Goal: Task Accomplishment & Management: Use online tool/utility

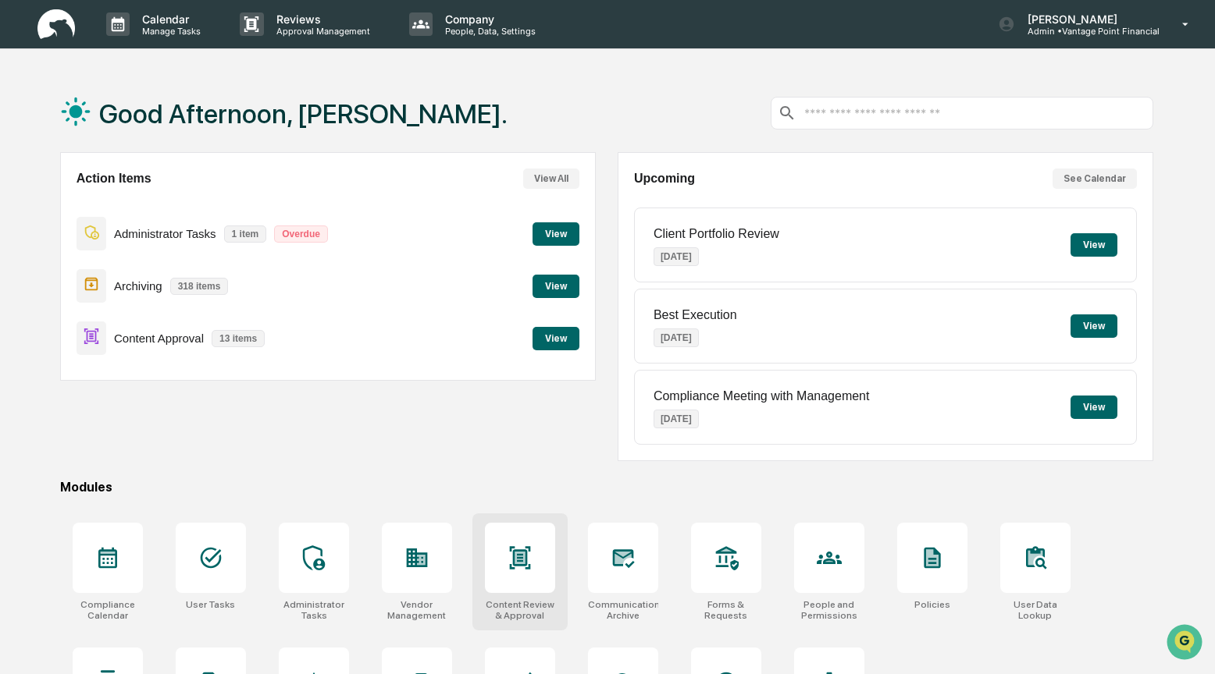
click at [522, 569] on icon at bounding box center [519, 558] width 25 height 25
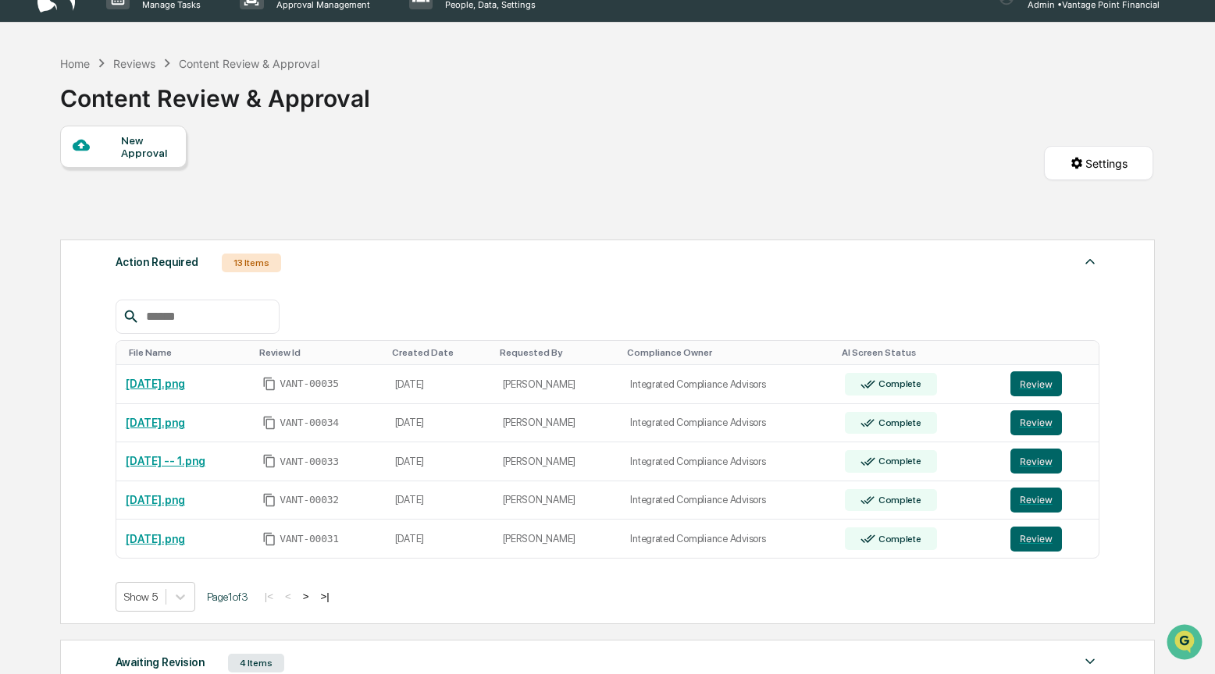
scroll to position [294, 0]
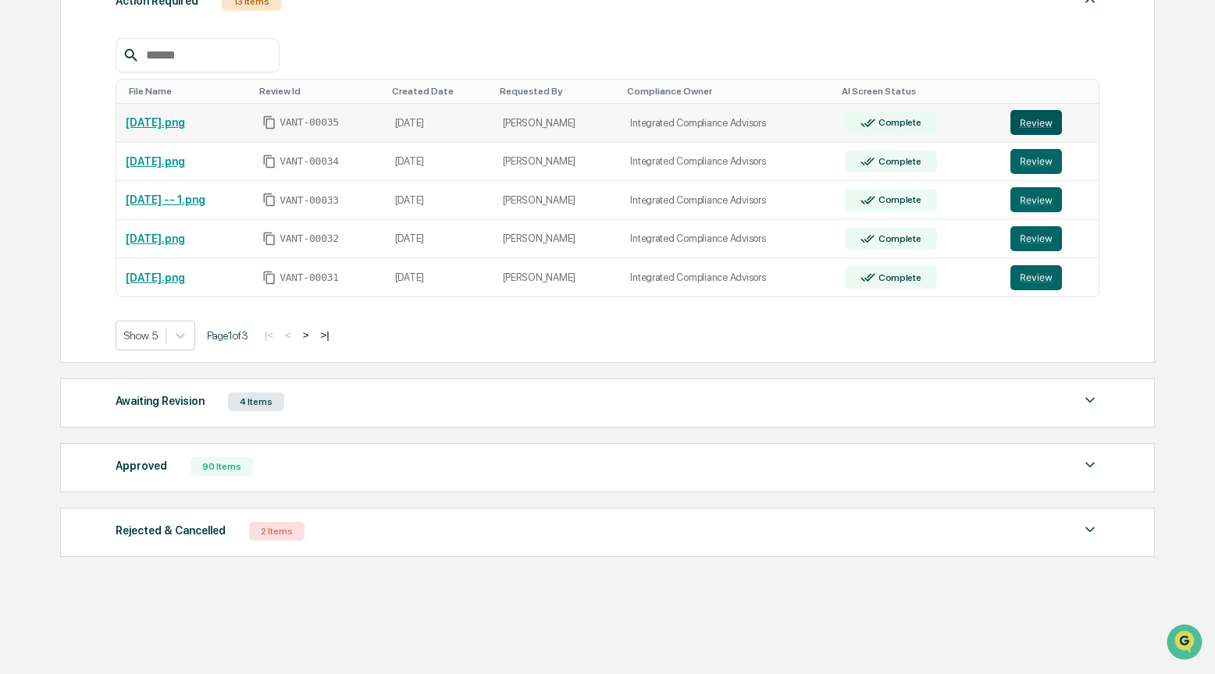
click at [1025, 115] on button "Review" at bounding box center [1036, 122] width 52 height 25
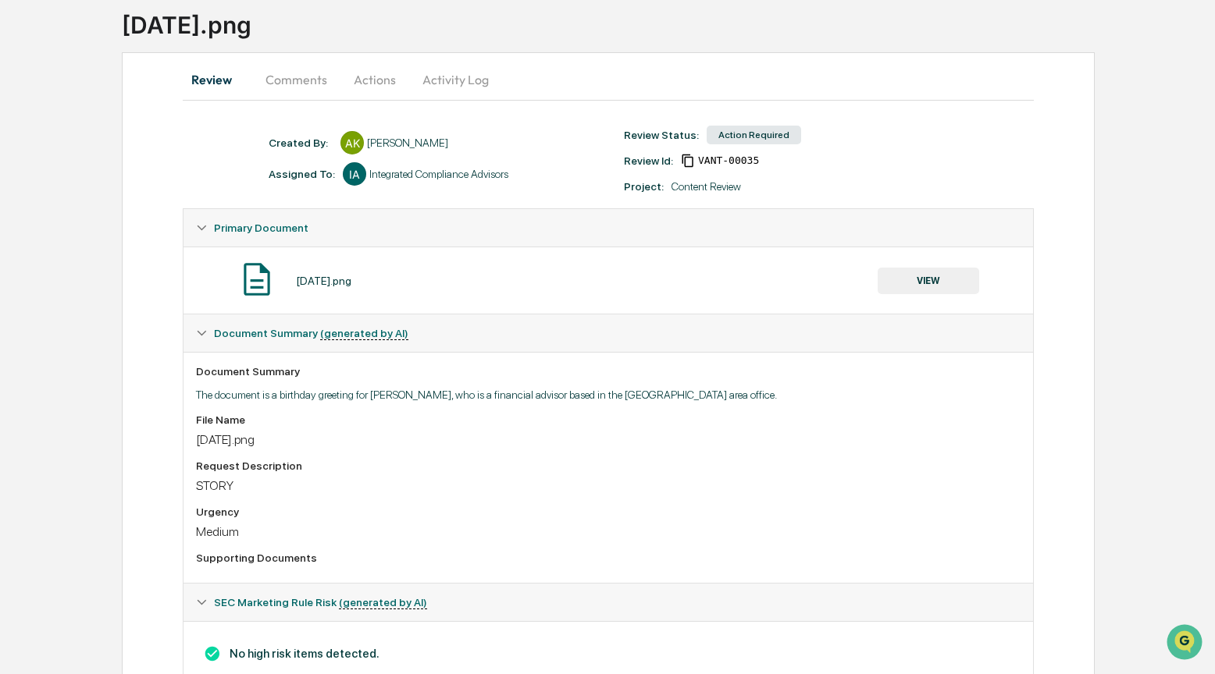
scroll to position [98, 0]
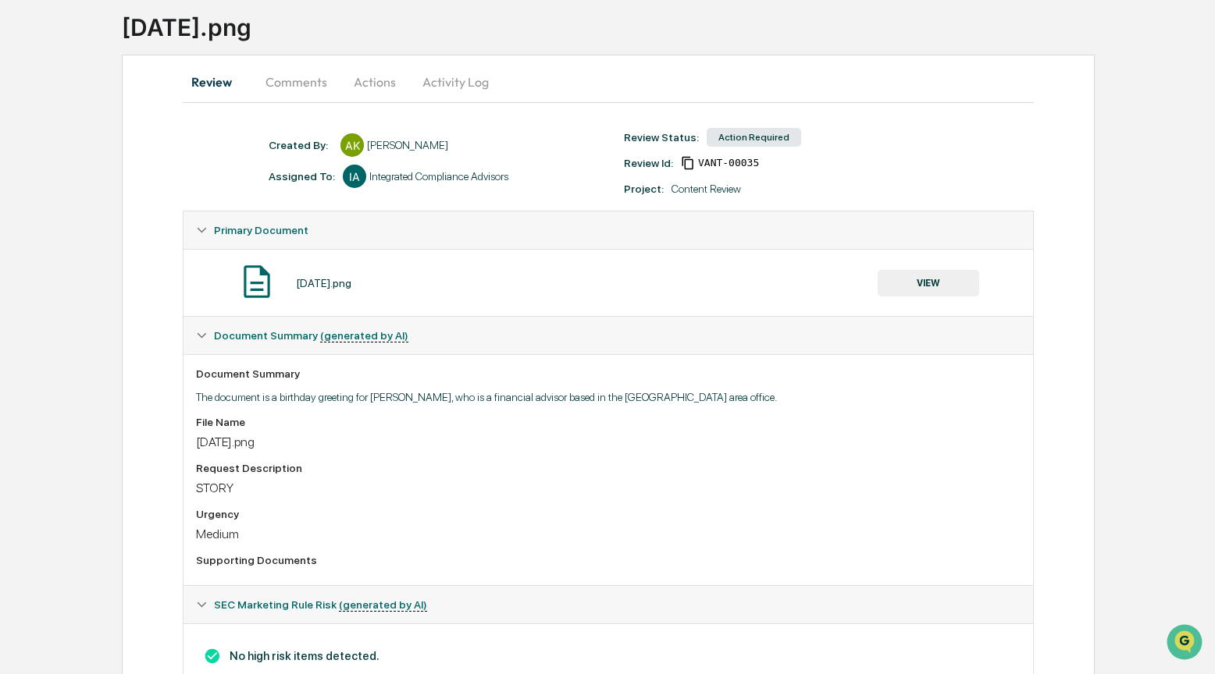
click at [913, 286] on button "VIEW" at bounding box center [927, 283] width 101 height 27
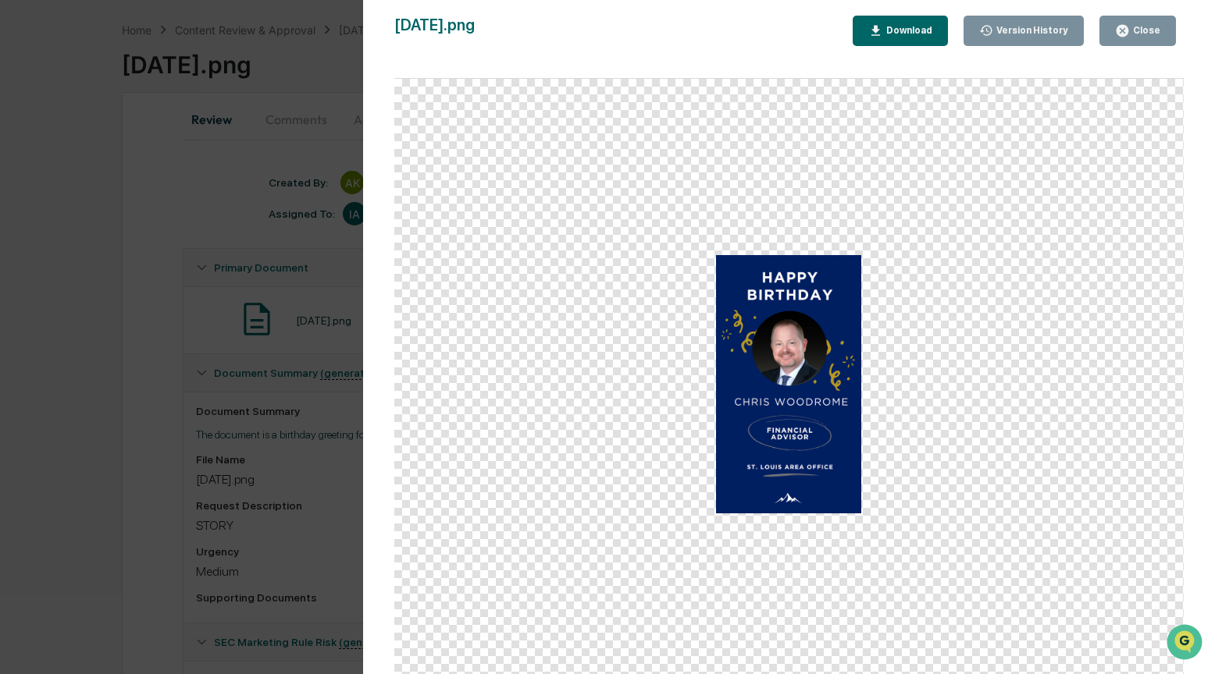
scroll to position [43, 0]
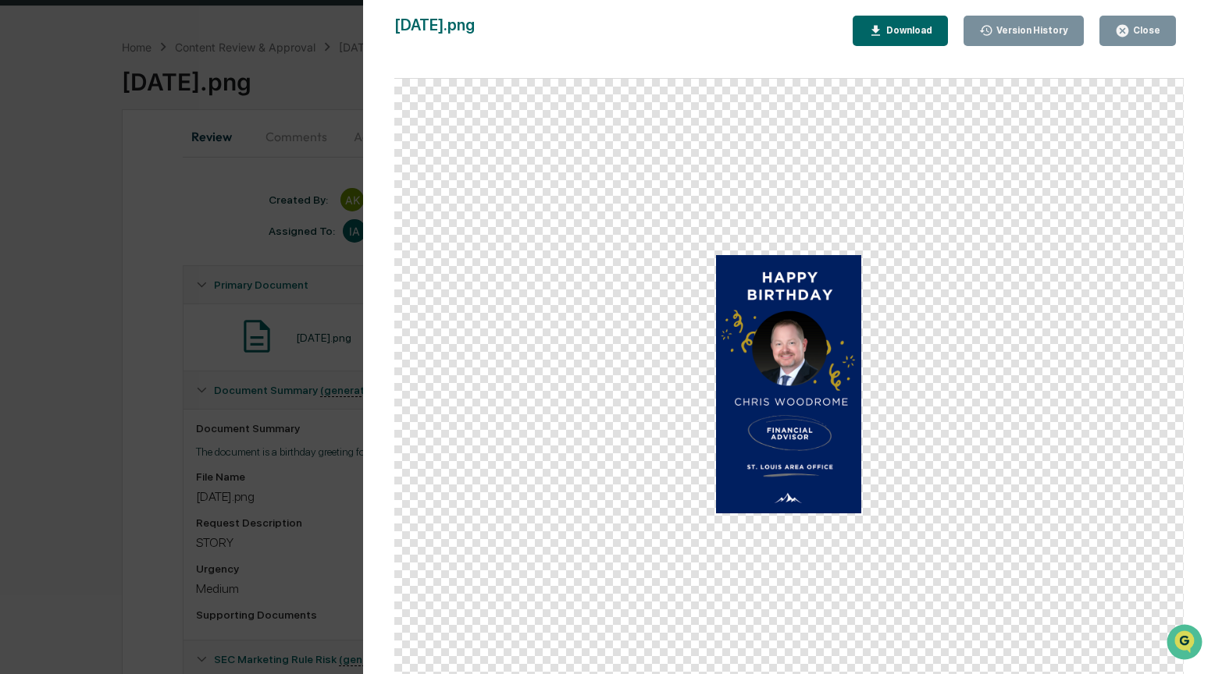
click at [1139, 27] on div "Close" at bounding box center [1145, 30] width 30 height 11
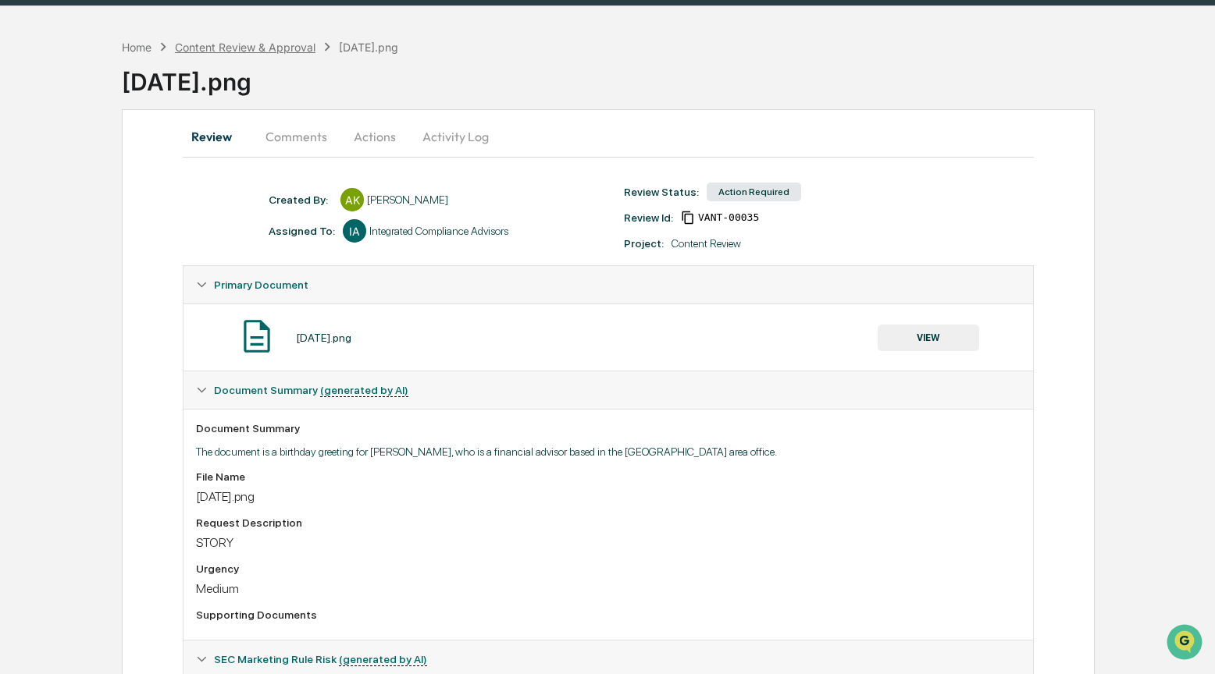
click at [212, 41] on div "Content Review & Approval" at bounding box center [245, 47] width 141 height 13
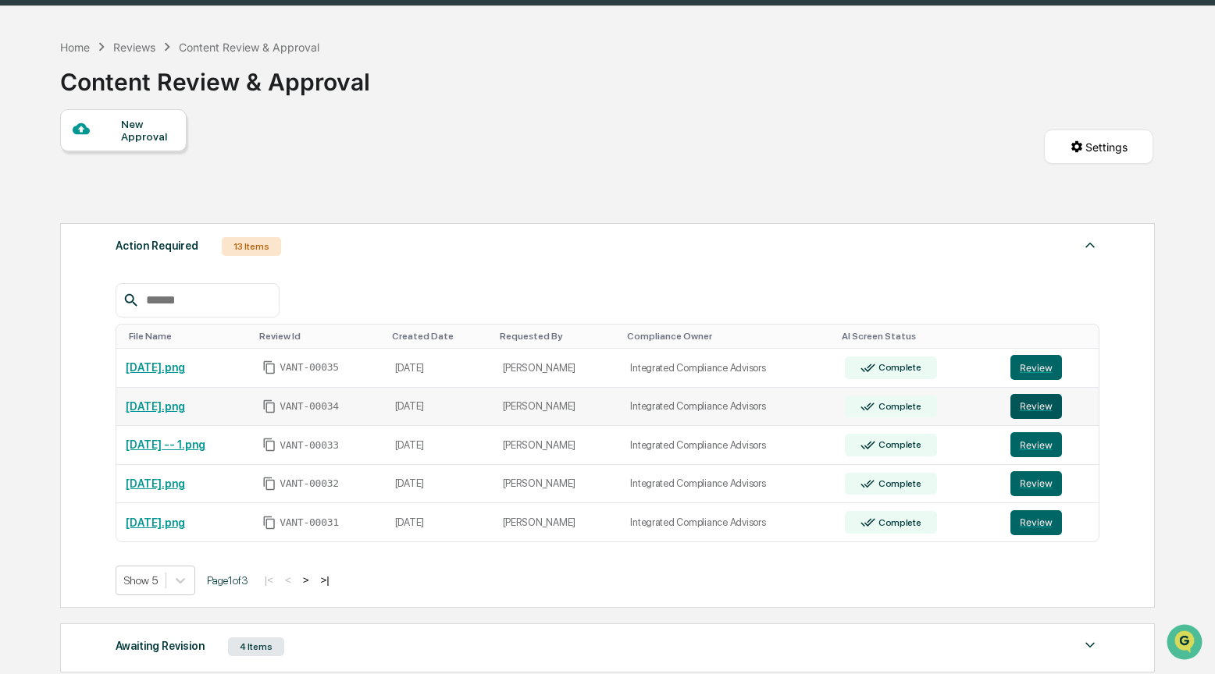
click at [1034, 416] on button "Review" at bounding box center [1036, 406] width 52 height 25
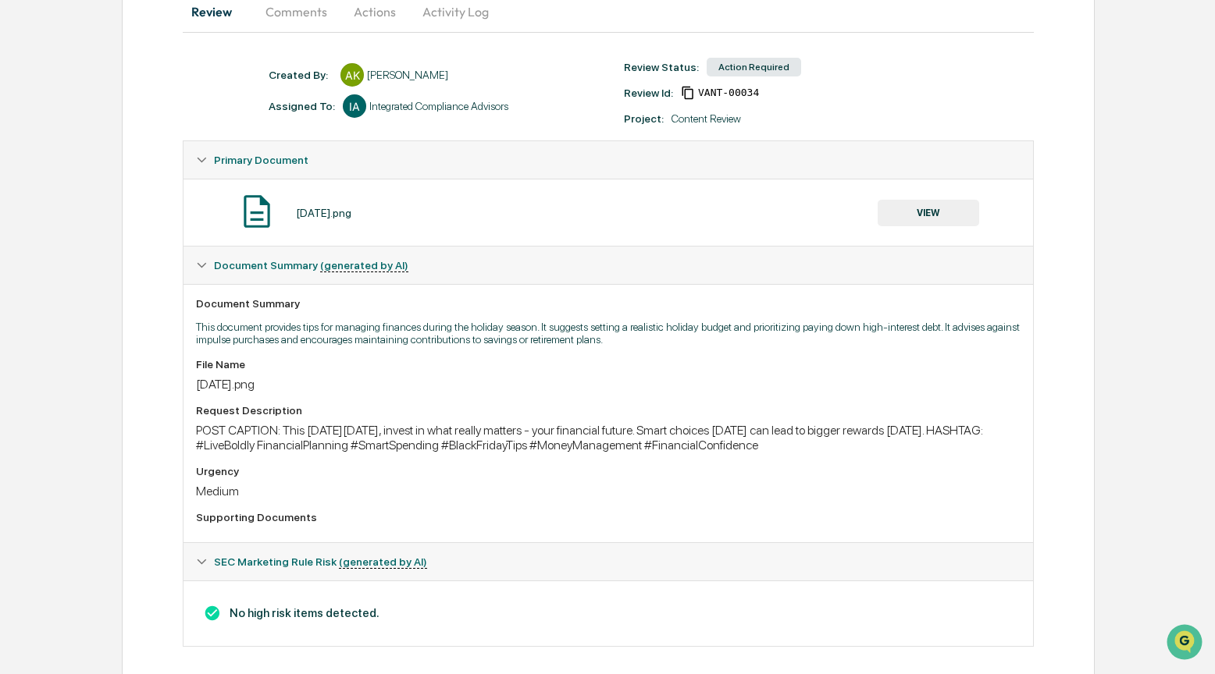
scroll to position [184, 0]
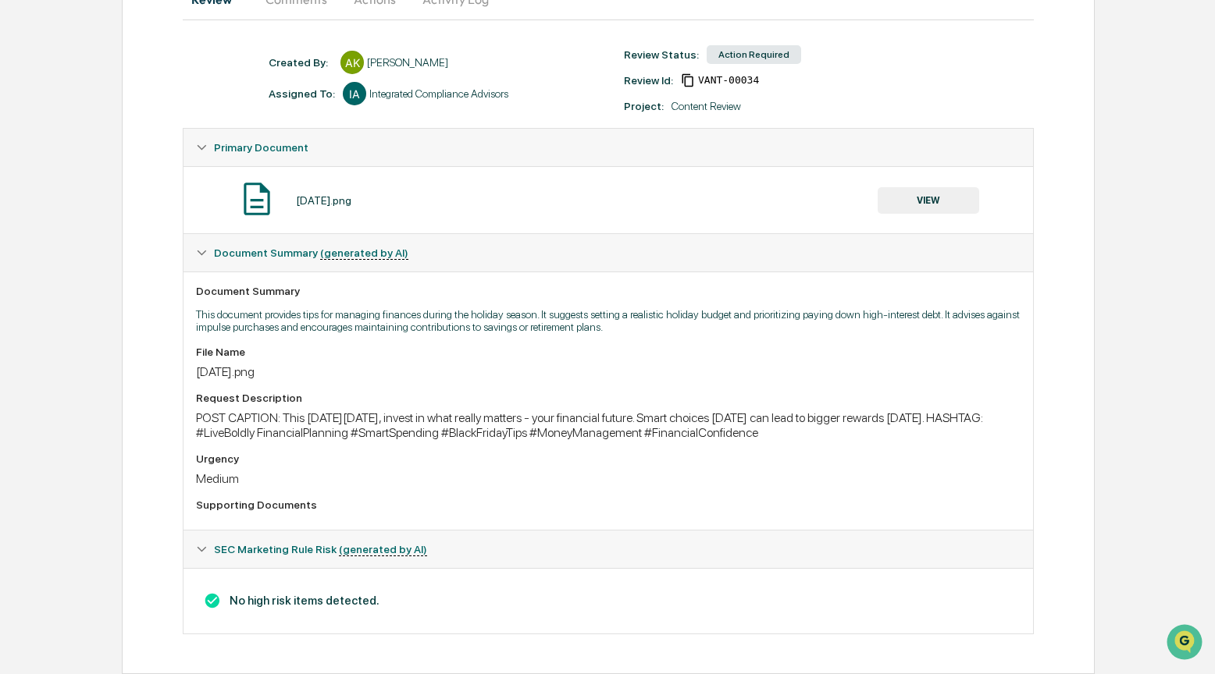
click at [916, 193] on button "VIEW" at bounding box center [927, 200] width 101 height 27
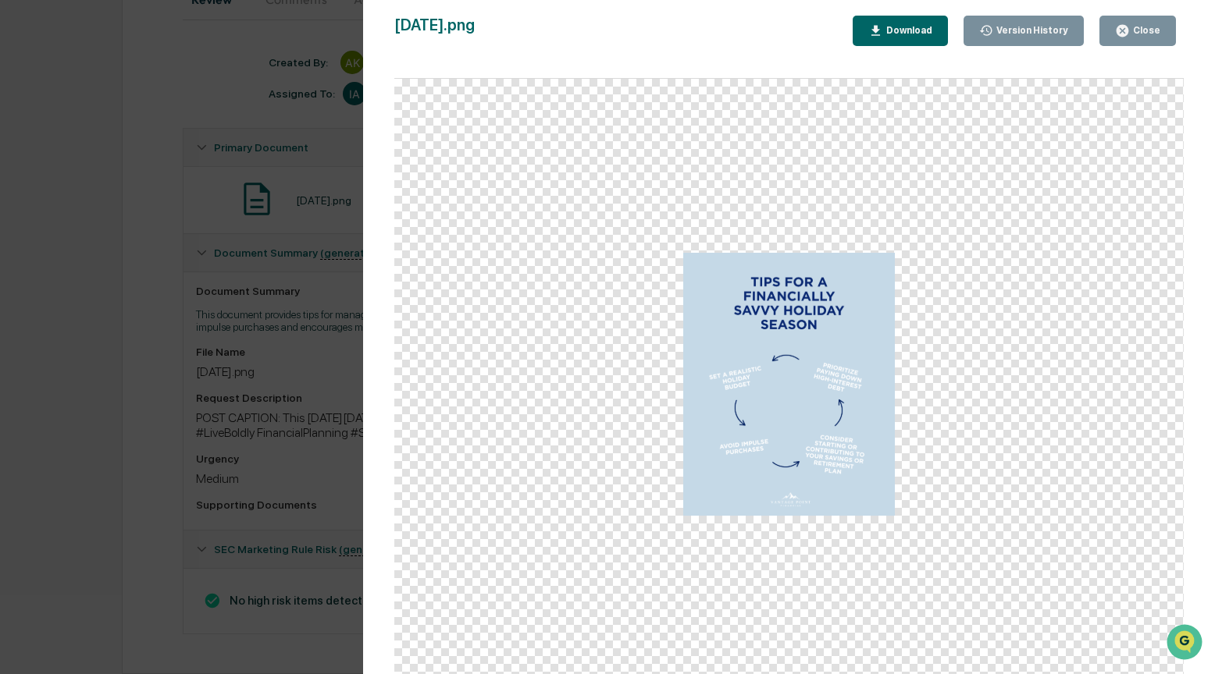
click at [1136, 34] on div "Close" at bounding box center [1145, 30] width 30 height 11
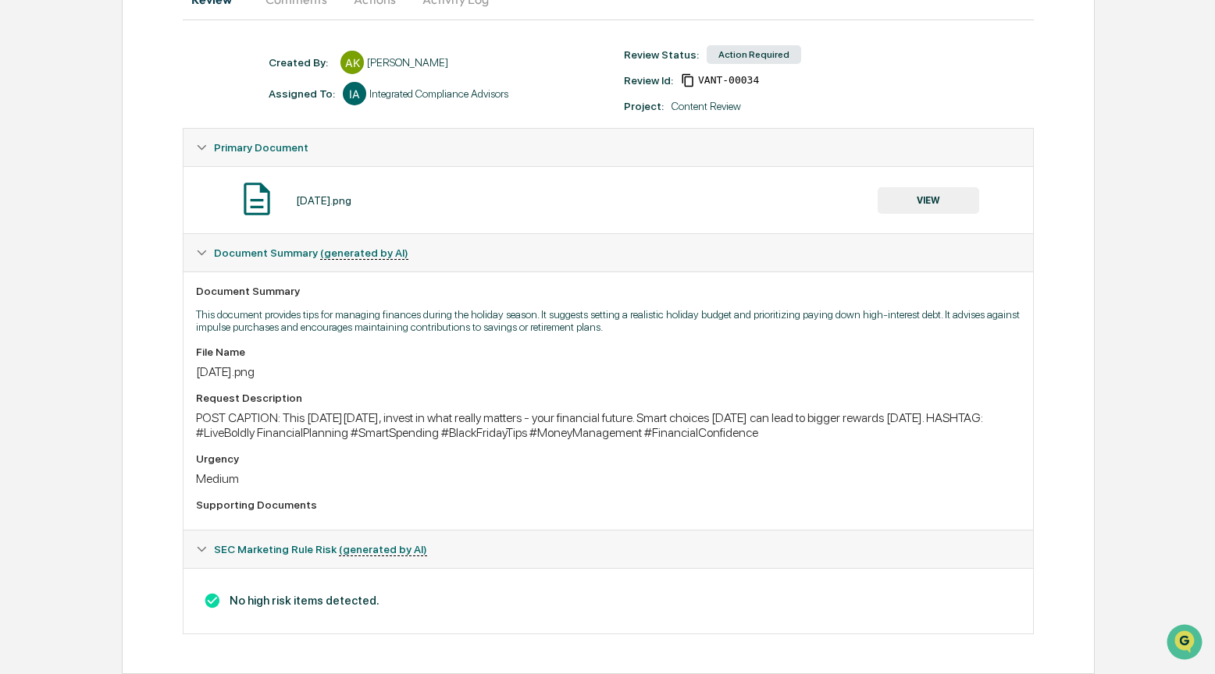
scroll to position [0, 0]
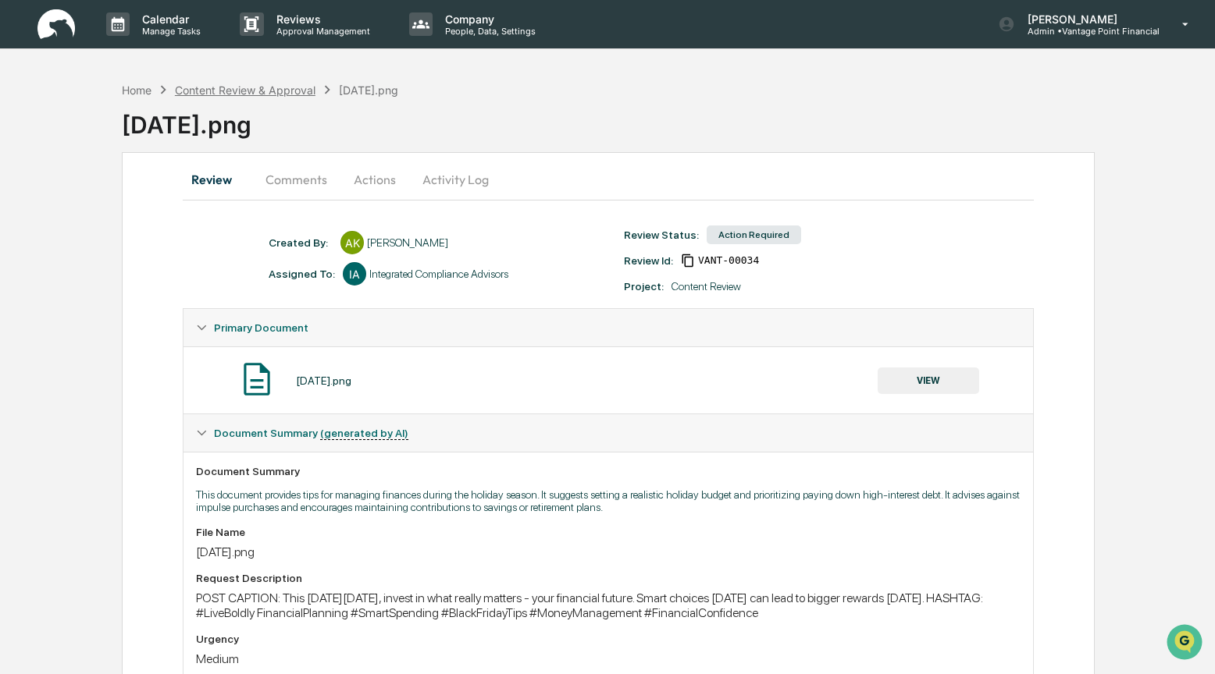
click at [190, 90] on div "Content Review & Approval" at bounding box center [245, 90] width 141 height 13
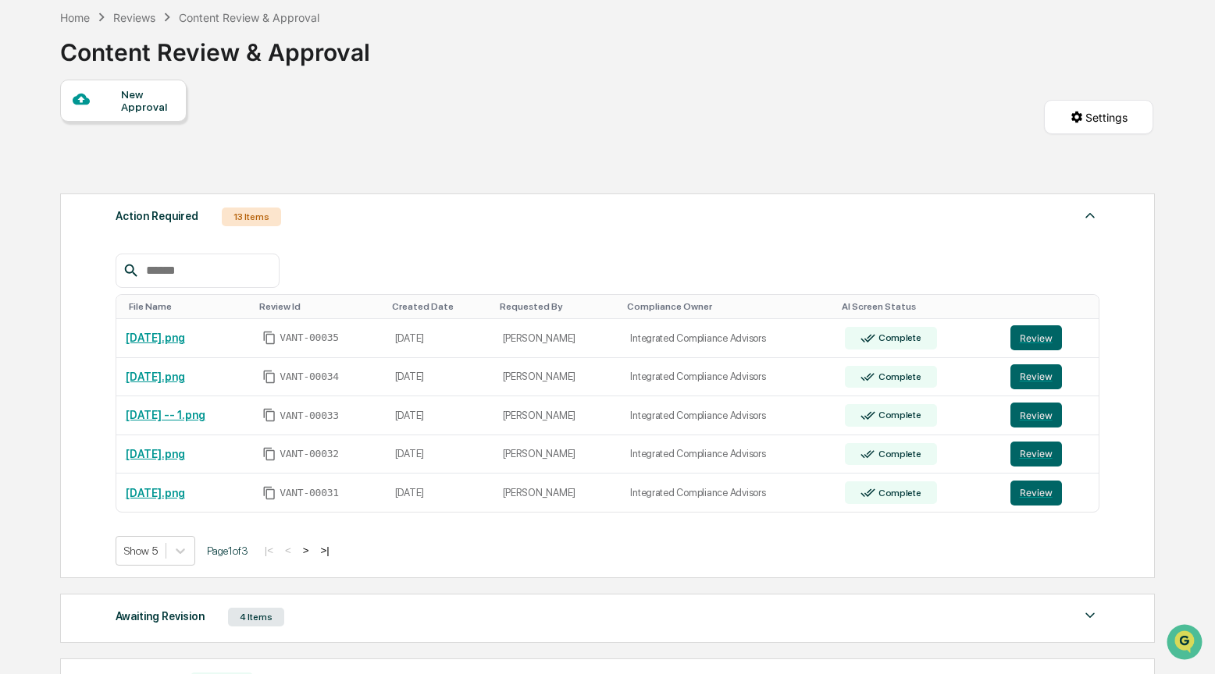
scroll to position [73, 0]
click at [1044, 419] on button "Review" at bounding box center [1036, 414] width 52 height 25
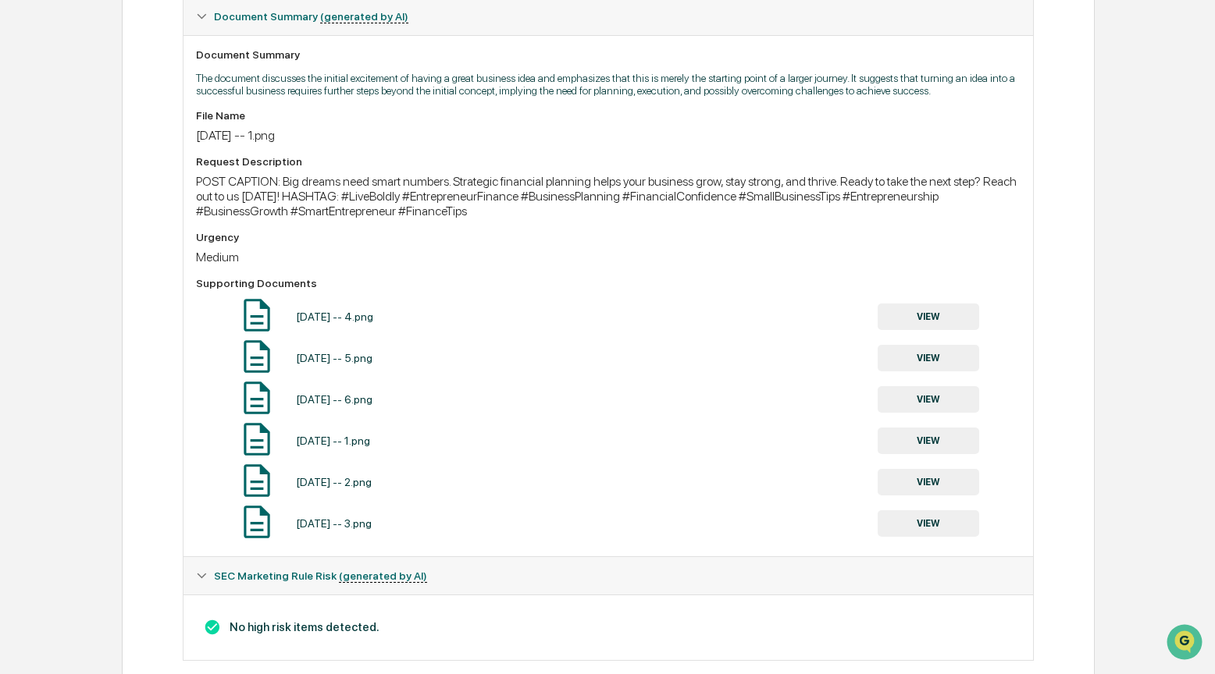
scroll to position [414, 0]
click at [950, 333] on button "VIEW" at bounding box center [927, 320] width 101 height 27
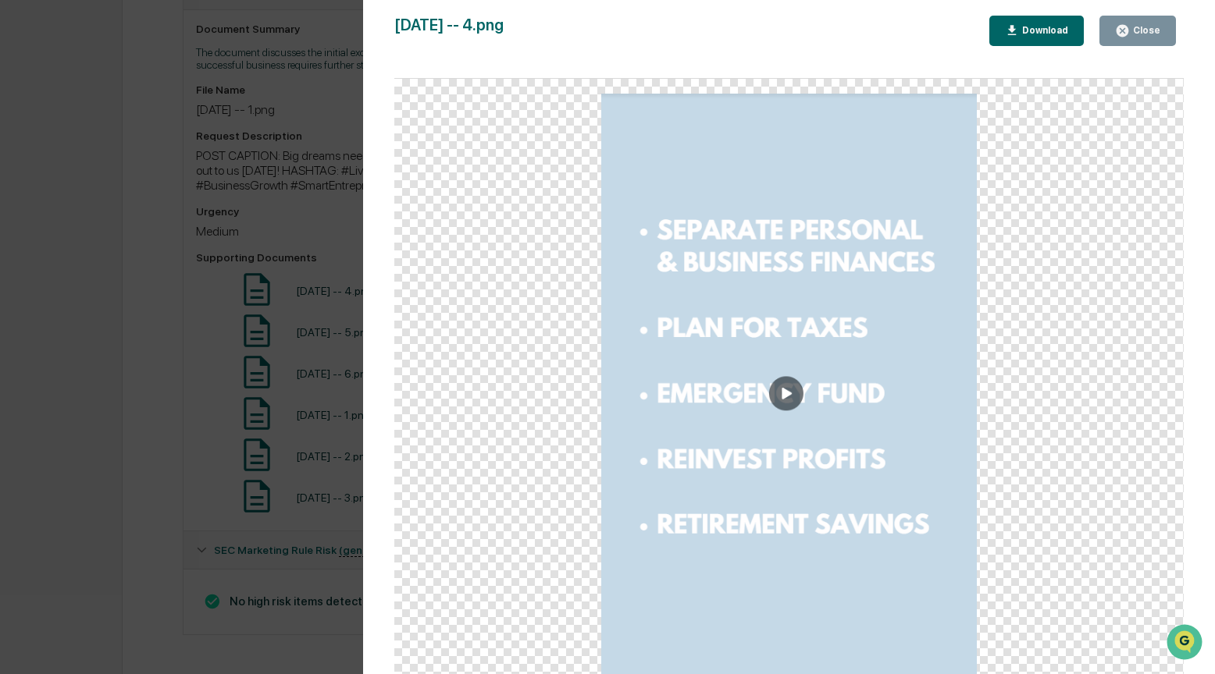
scroll to position [460, 0]
click at [786, 391] on img at bounding box center [789, 384] width 376 height 581
click at [1143, 37] on div "Close" at bounding box center [1137, 30] width 45 height 15
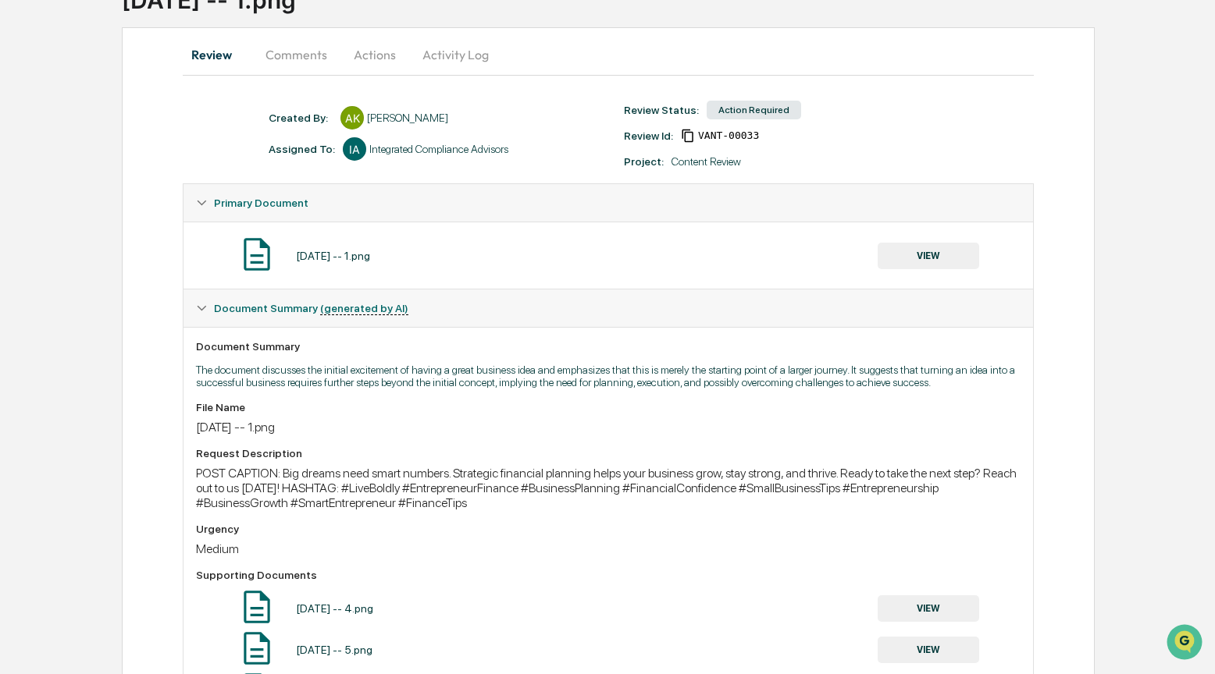
scroll to position [0, 0]
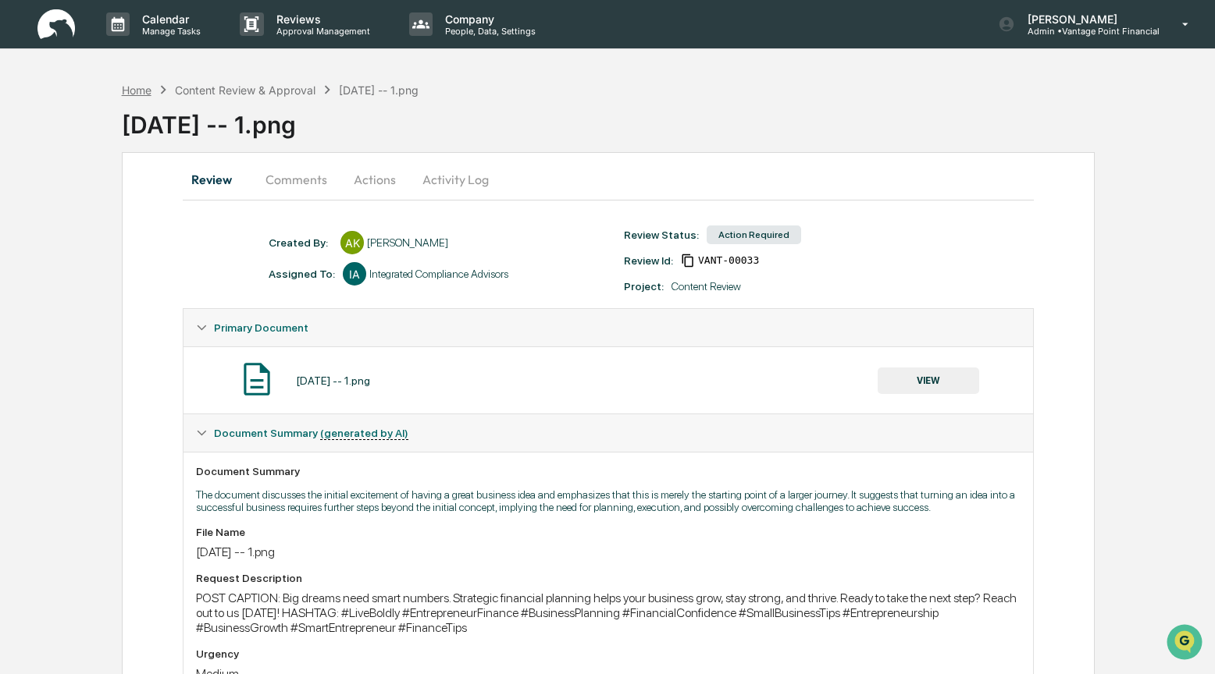
click at [133, 88] on div "Home" at bounding box center [137, 90] width 30 height 13
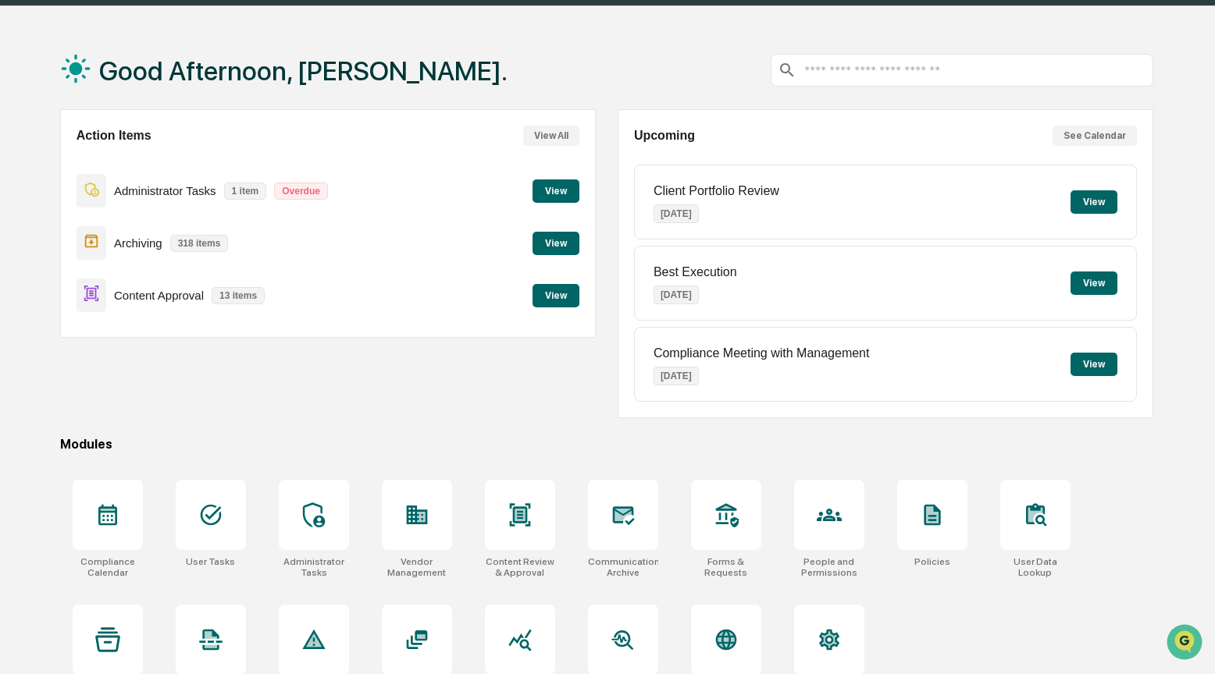
scroll to position [84, 0]
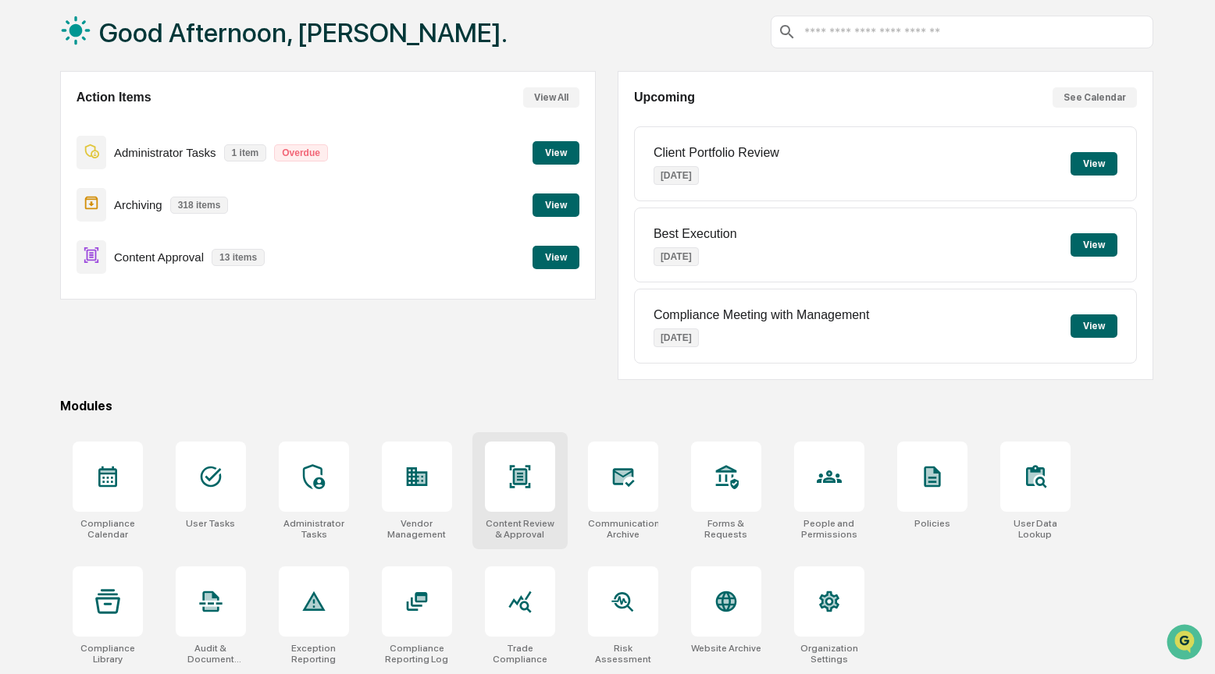
click at [528, 492] on div at bounding box center [520, 477] width 70 height 70
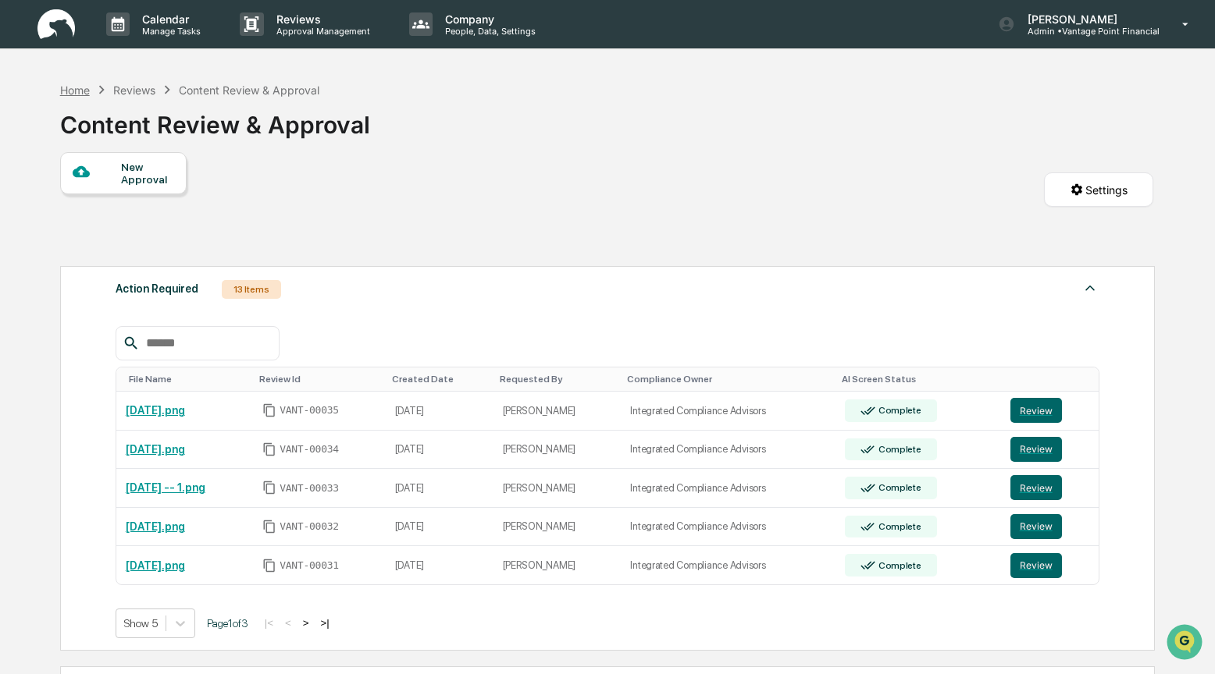
click at [66, 87] on div "Home" at bounding box center [75, 90] width 30 height 13
